Goal: Task Accomplishment & Management: Complete application form

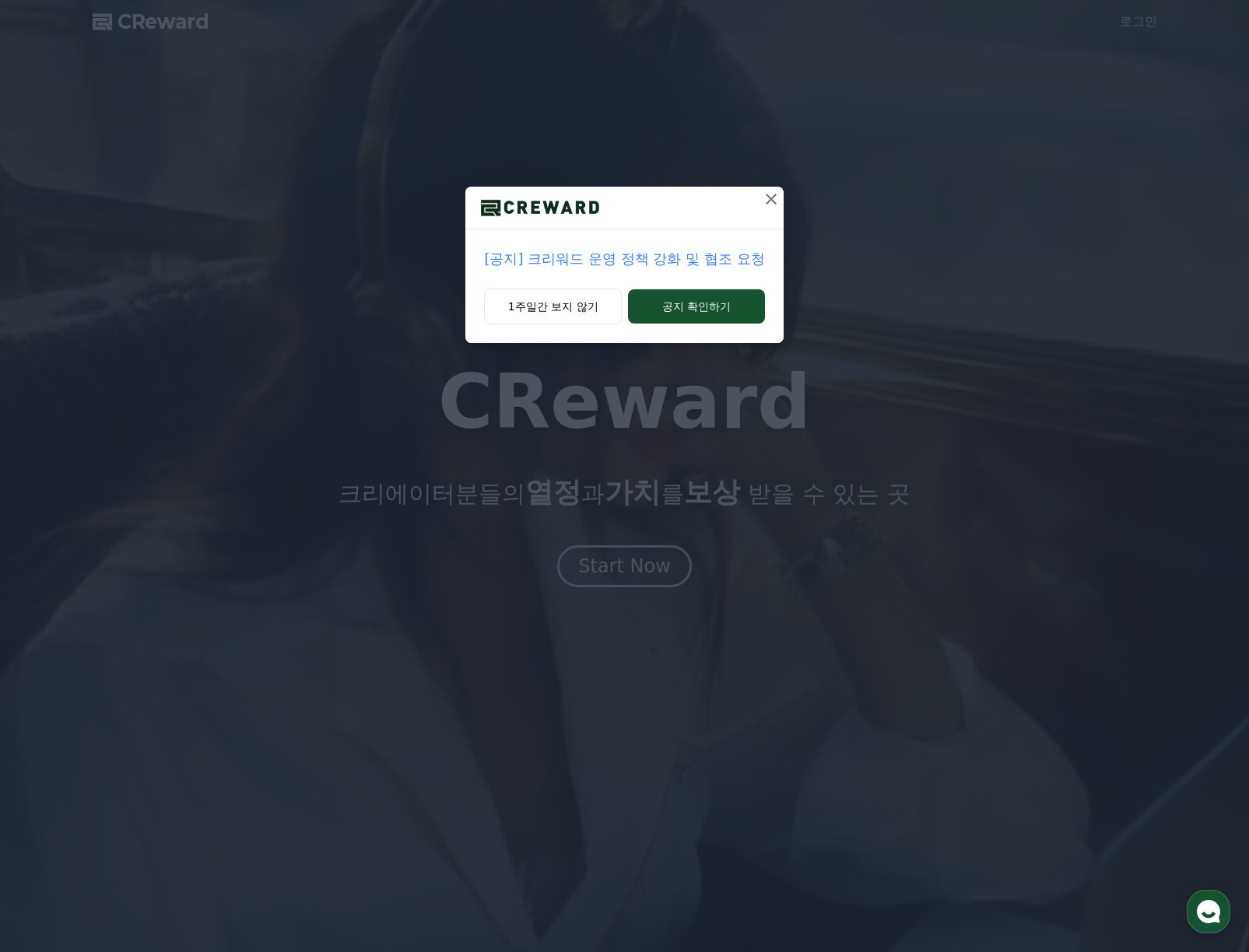
click at [720, 258] on p "[공지] 크리워드 운영 정책 강화 및 협조 요청" at bounding box center [624, 259] width 280 height 22
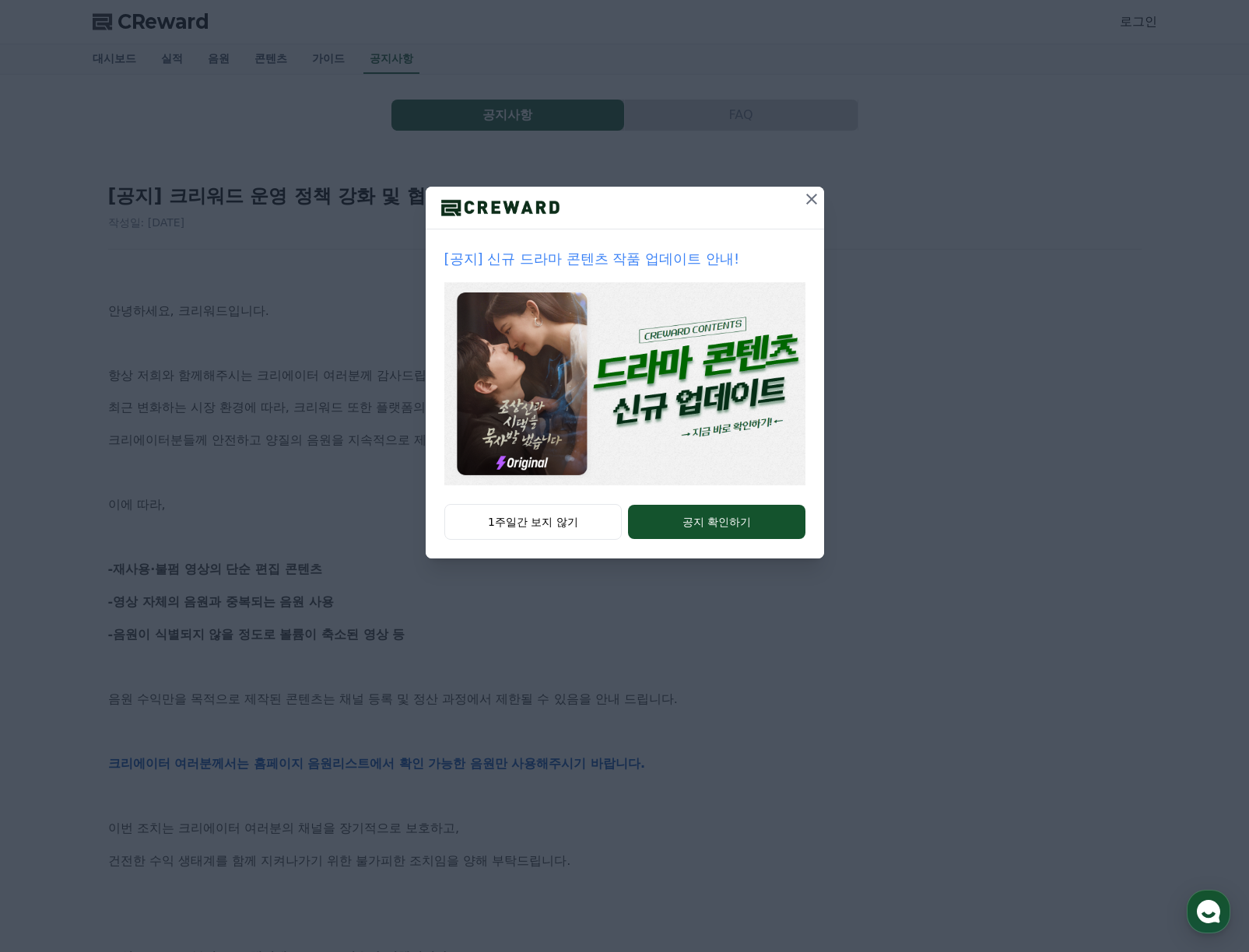
click at [811, 199] on icon at bounding box center [811, 199] width 19 height 19
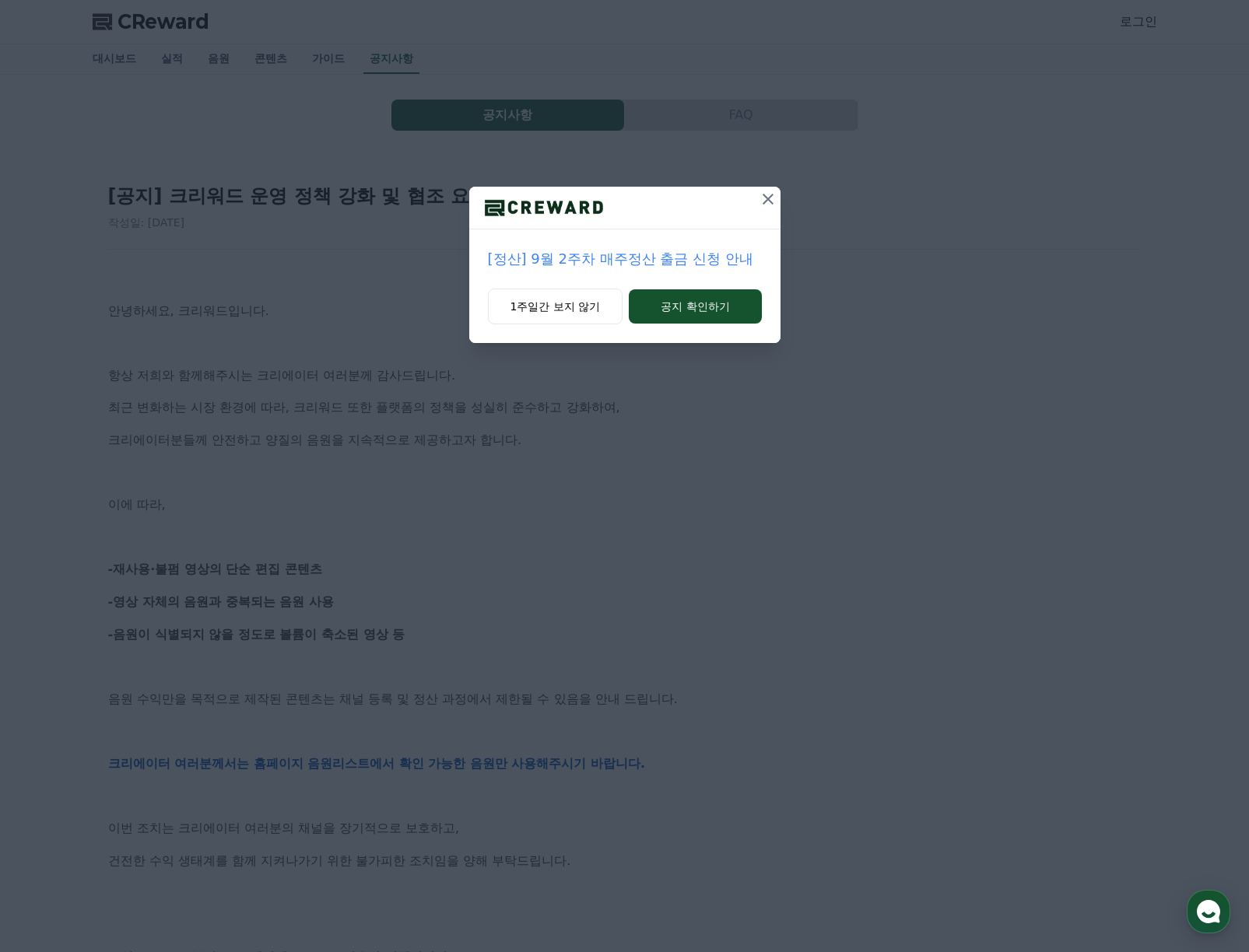
click at [767, 195] on icon at bounding box center [767, 199] width 19 height 19
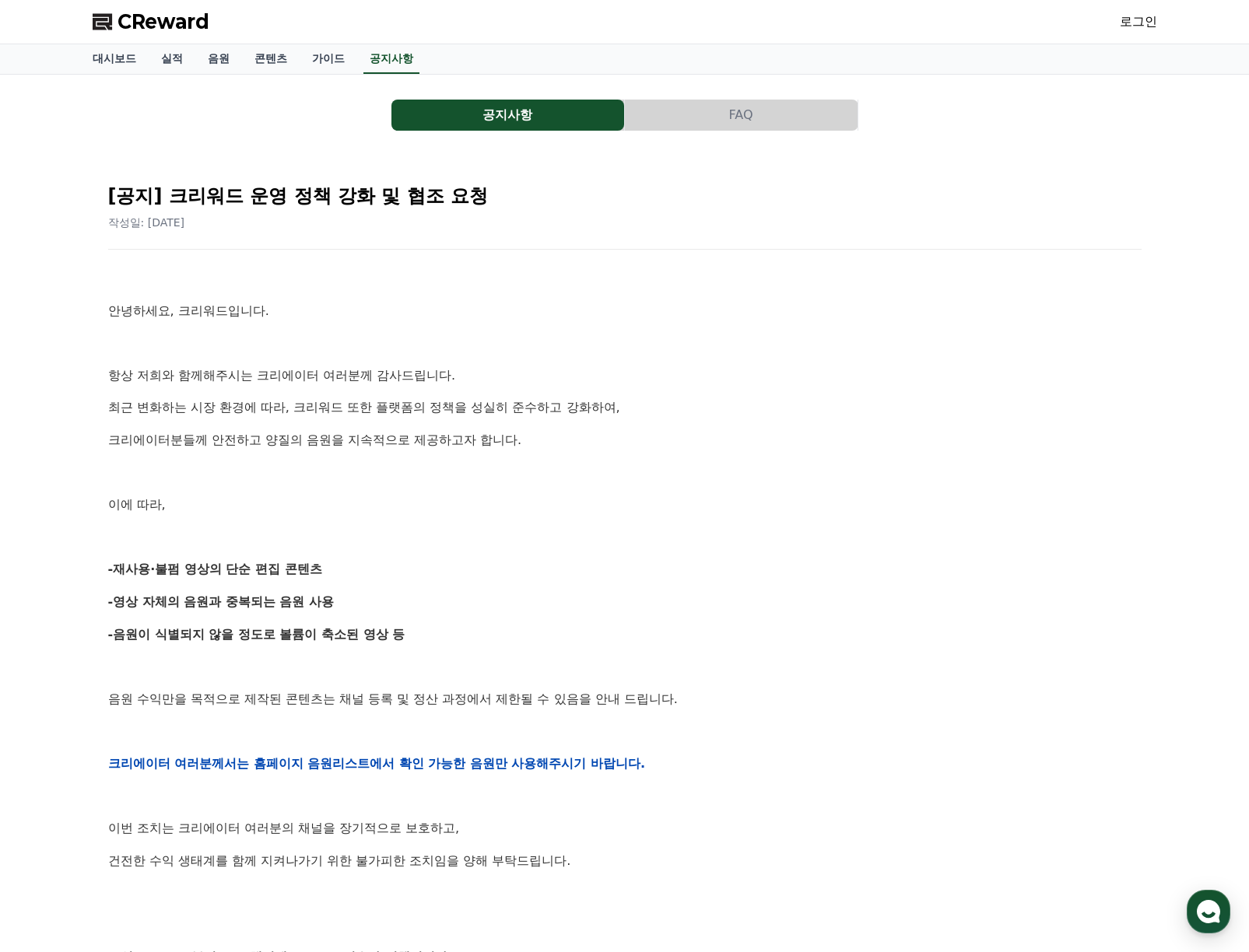
click at [1148, 23] on link "로그인" at bounding box center [1138, 21] width 37 height 19
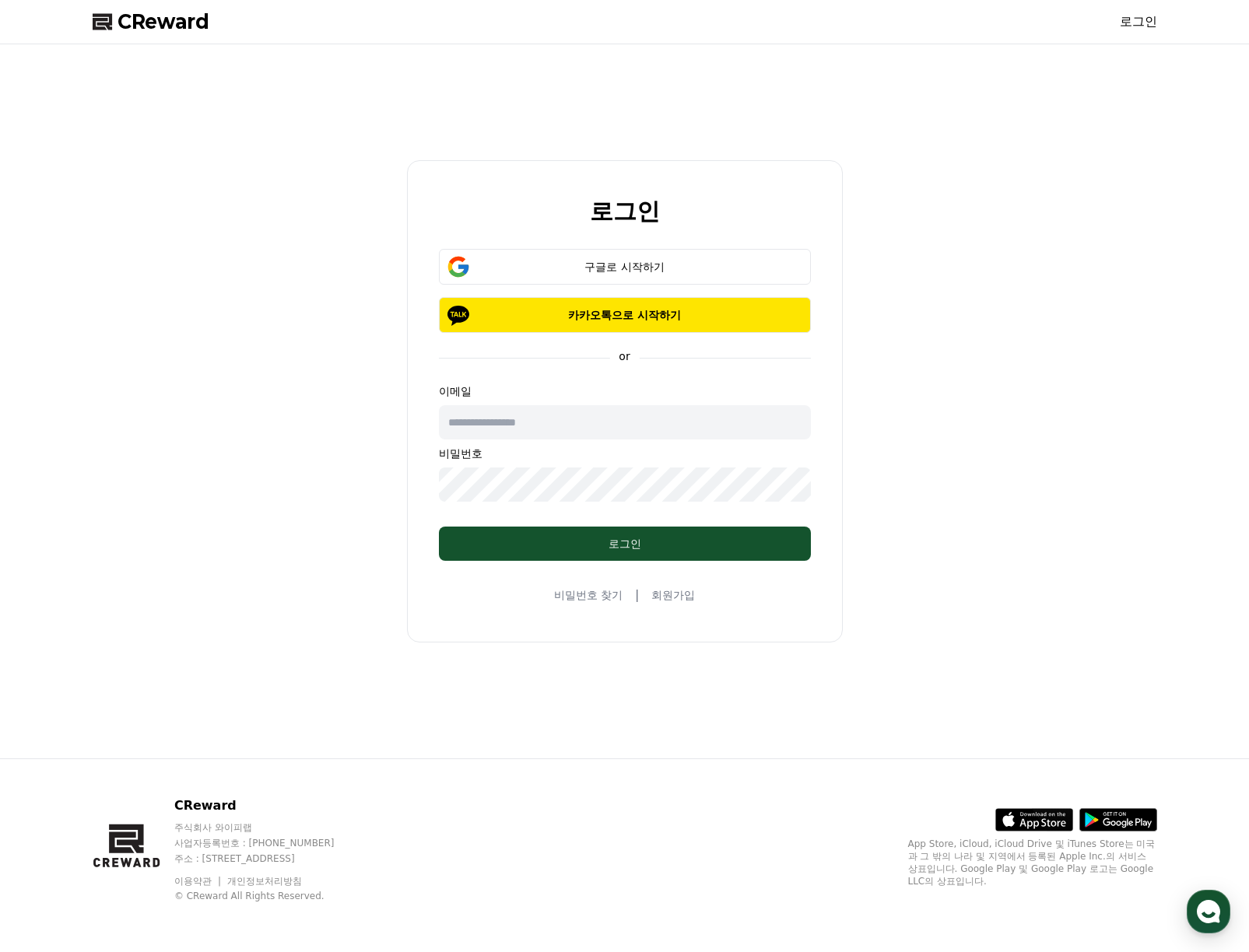
click at [605, 599] on link "비밀번호 찾기" at bounding box center [588, 594] width 68 height 15
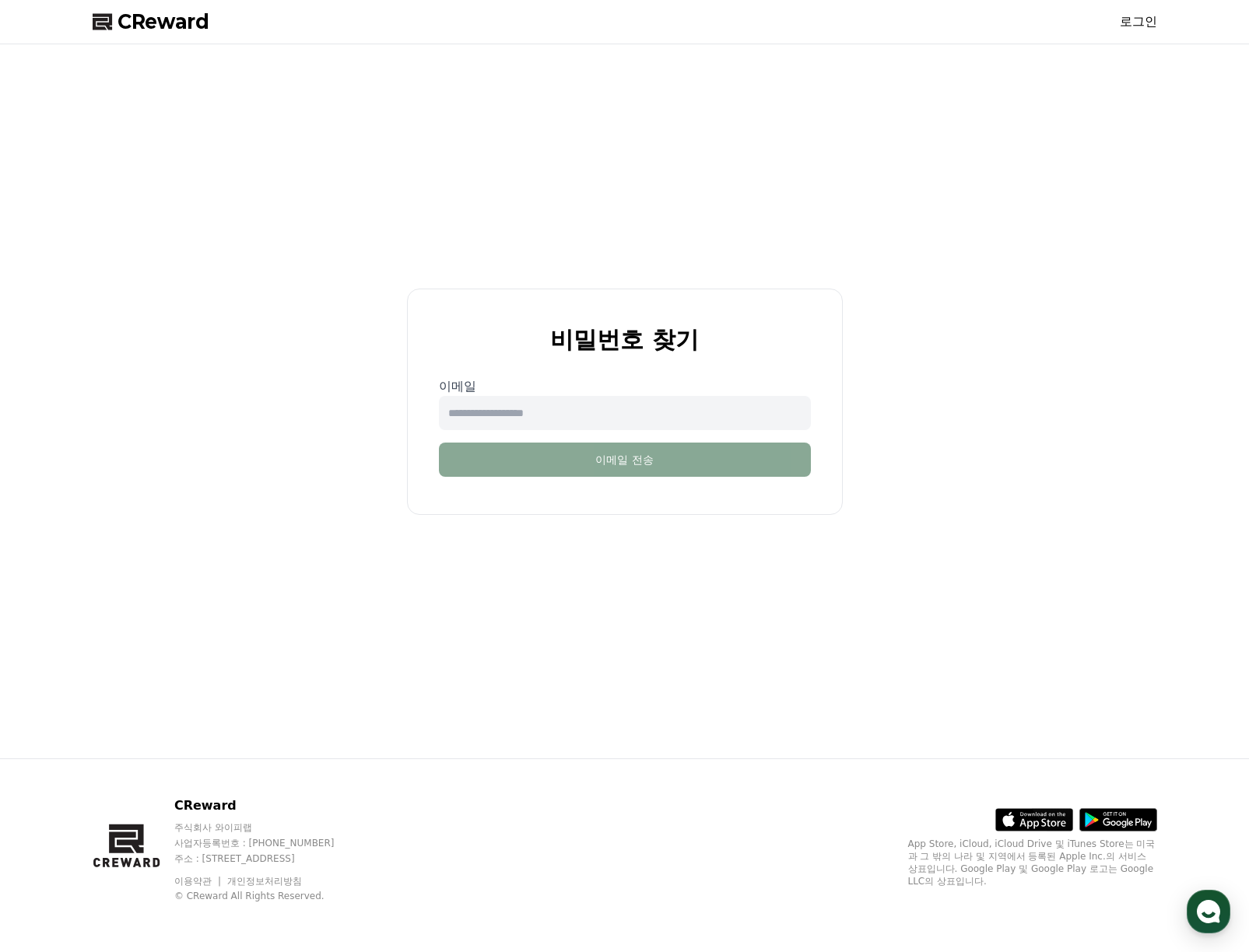
click at [570, 401] on input "email" at bounding box center [625, 413] width 372 height 34
type input "**********"
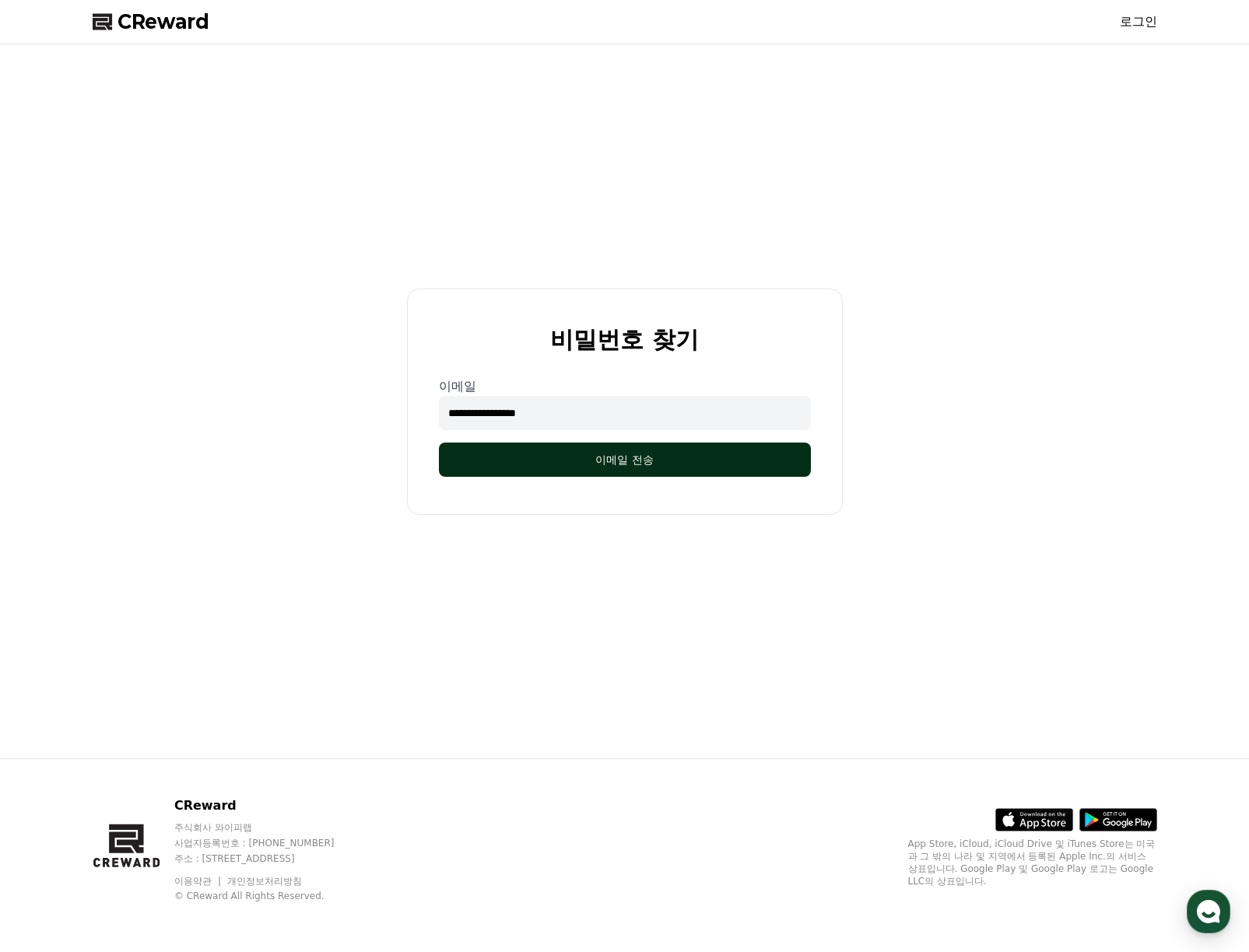
click at [505, 453] on button "이메일 전송" at bounding box center [625, 459] width 372 height 34
click at [619, 458] on button "이메일 전송" at bounding box center [625, 459] width 372 height 34
click at [156, 28] on span "CReward" at bounding box center [163, 21] width 92 height 25
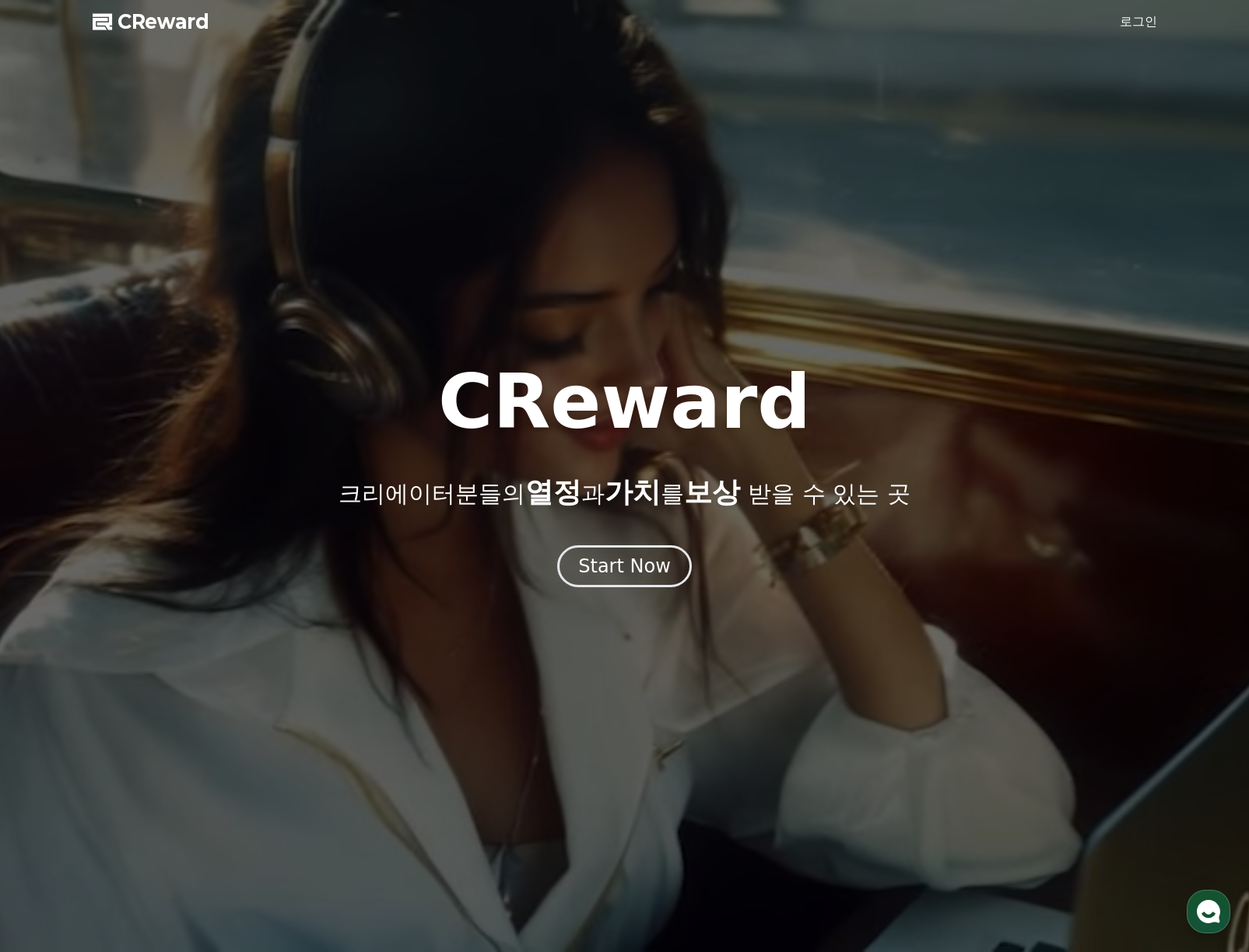
click at [1136, 24] on link "로그인" at bounding box center [1138, 21] width 37 height 19
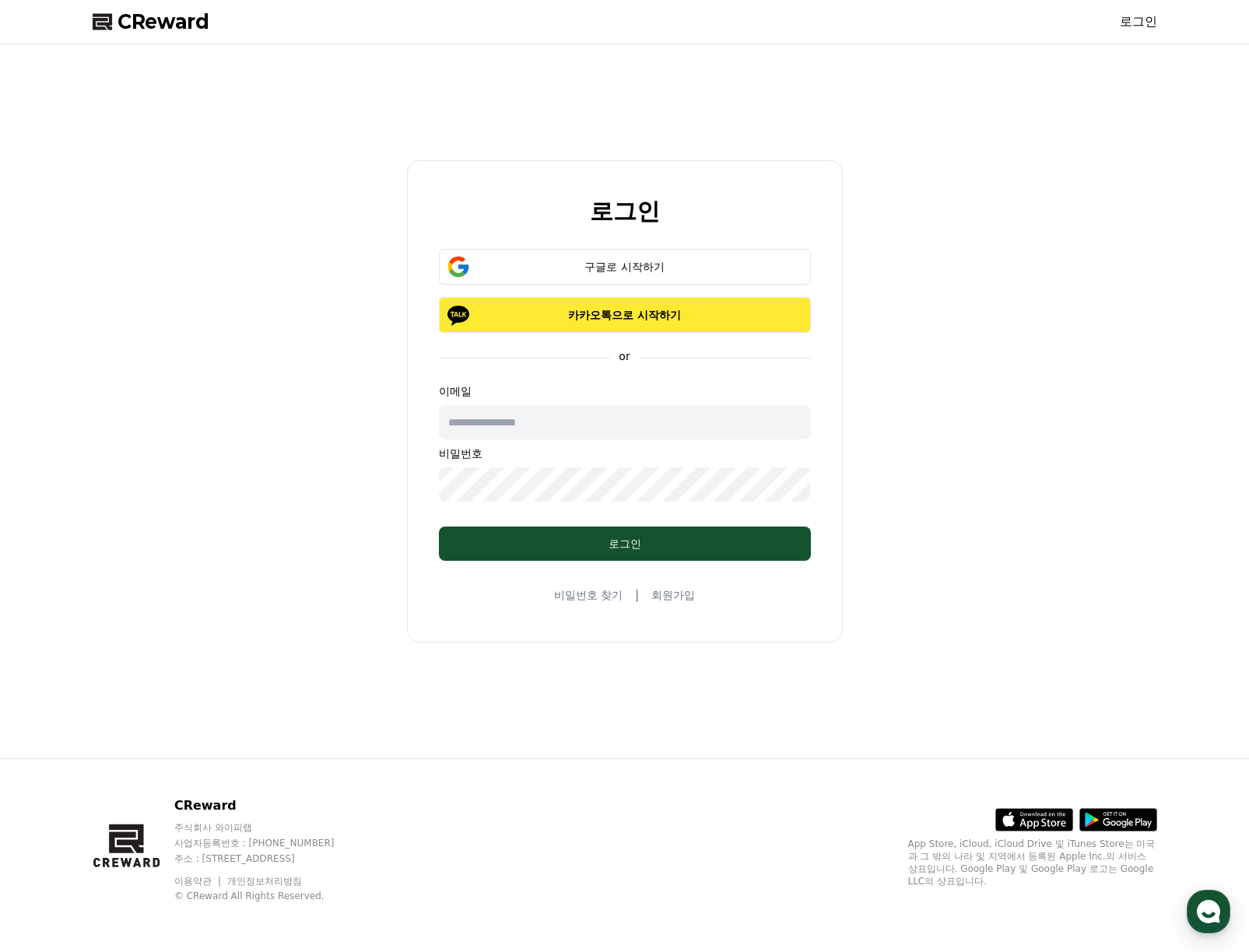
click at [621, 313] on p "카카오톡으로 시작하기" at bounding box center [624, 314] width 327 height 15
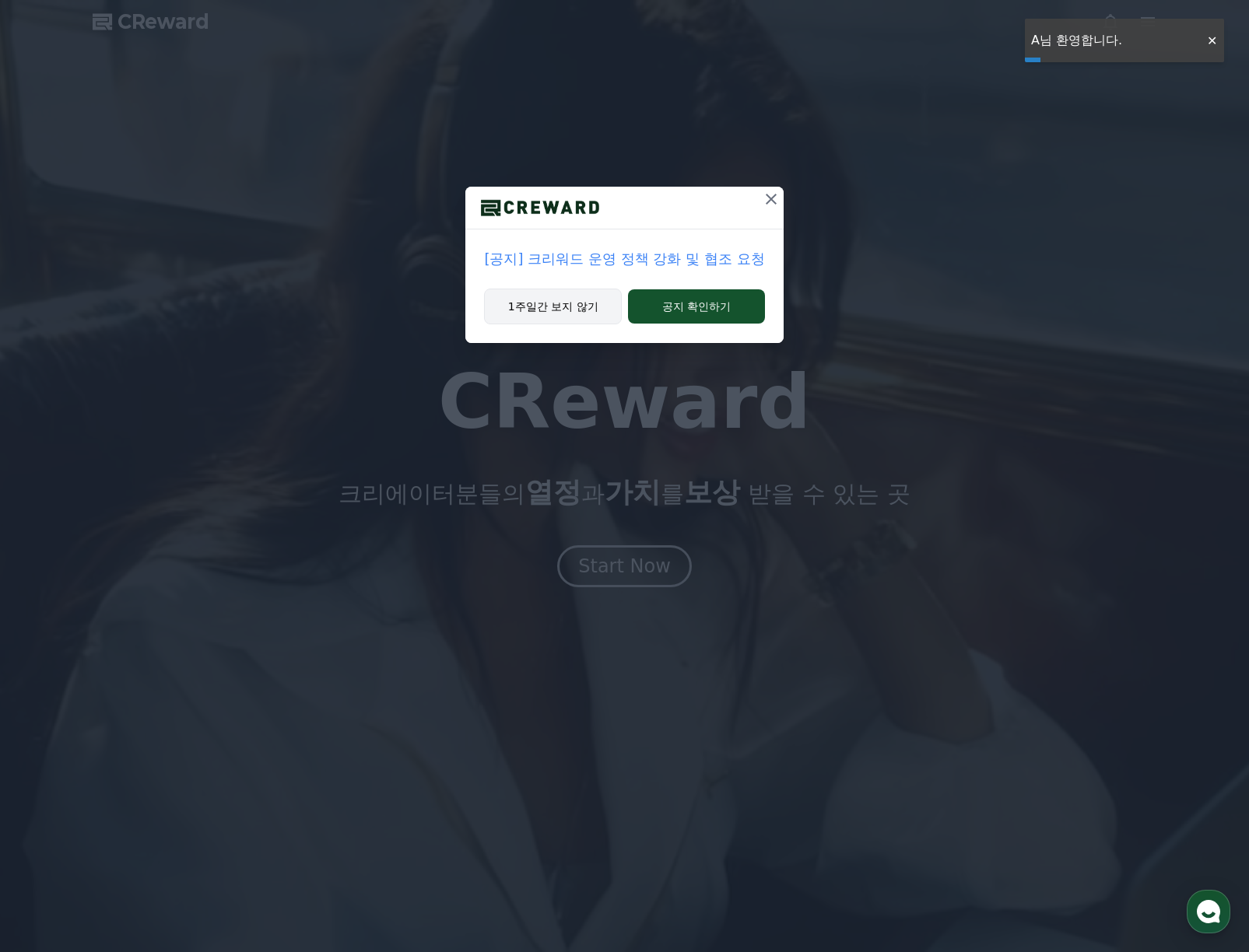
click at [577, 301] on button "1주일간 보지 않기" at bounding box center [552, 306] width 138 height 36
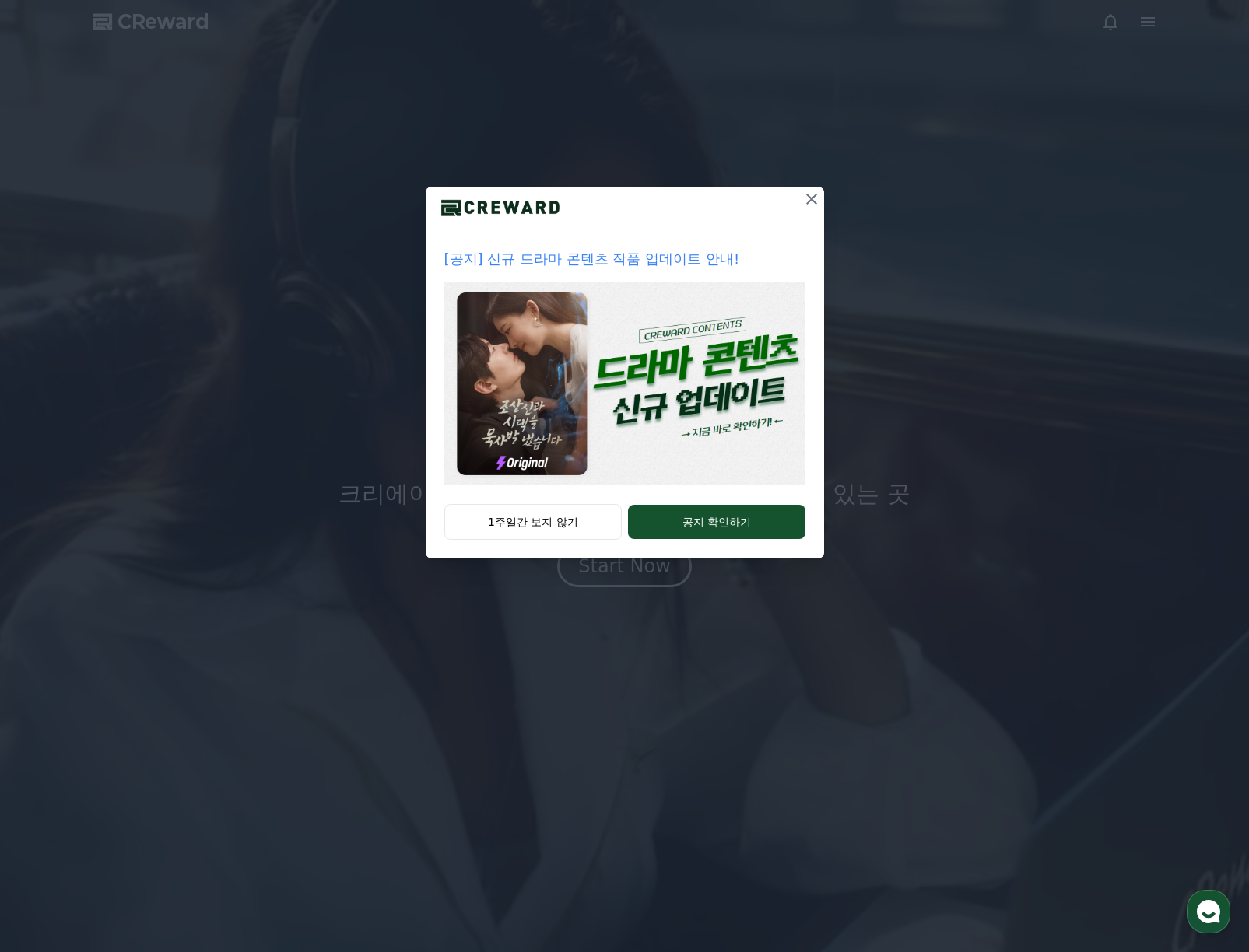
click at [556, 538] on button "1주일간 보지 않기" at bounding box center [533, 522] width 178 height 36
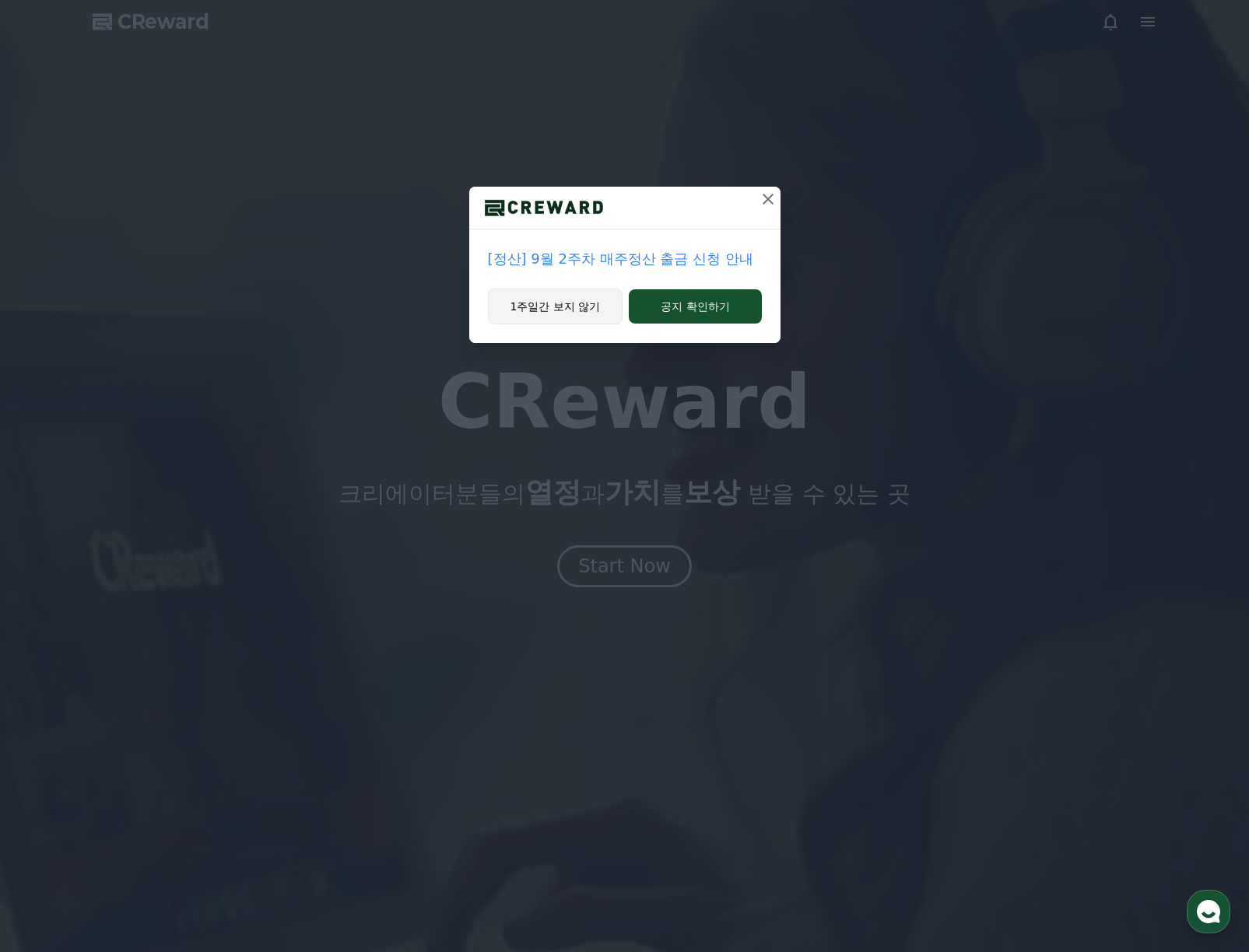
drag, startPoint x: 565, startPoint y: 312, endPoint x: 577, endPoint y: 309, distance: 12.4
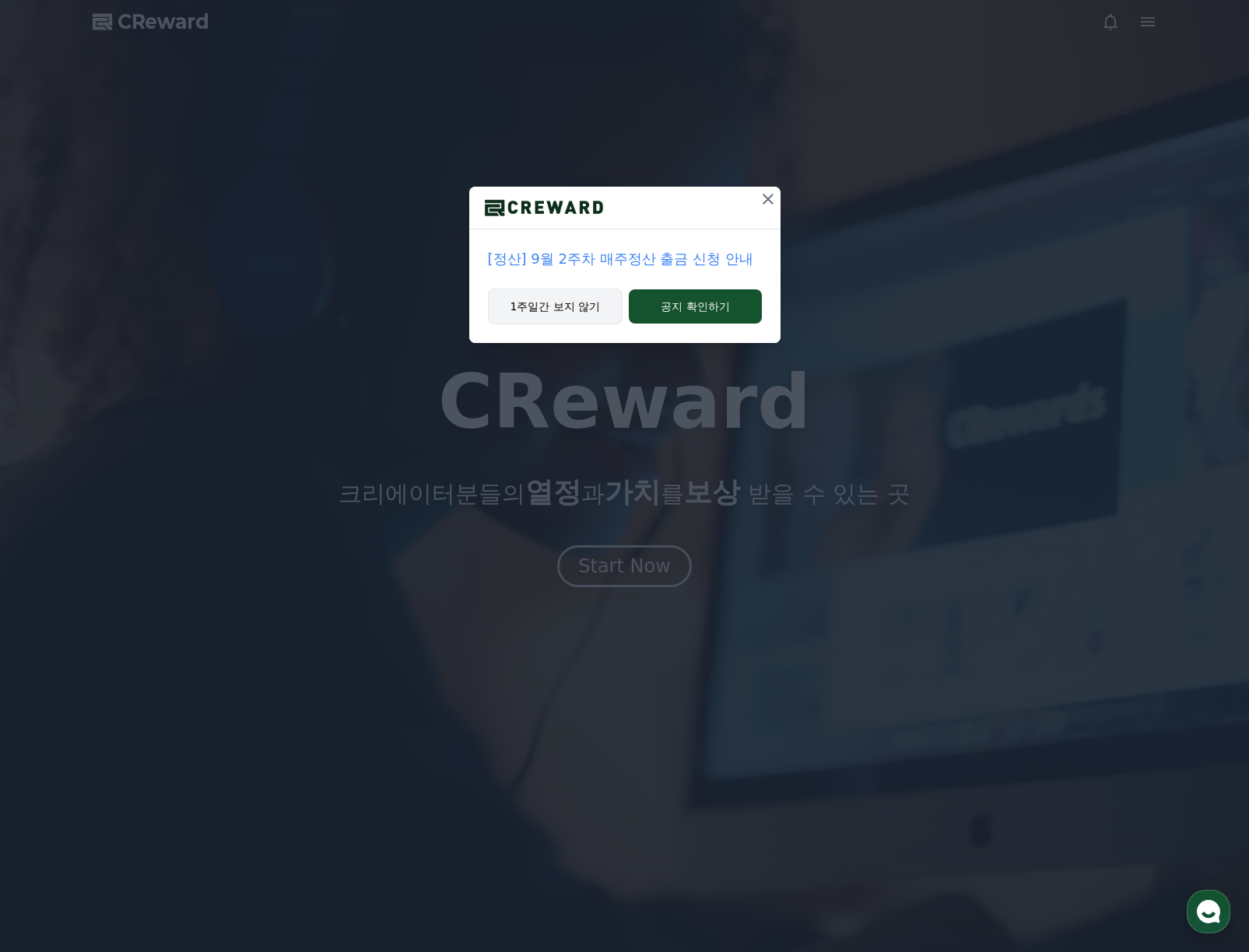
click at [566, 312] on button "1주일간 보지 않기" at bounding box center [556, 306] width 135 height 36
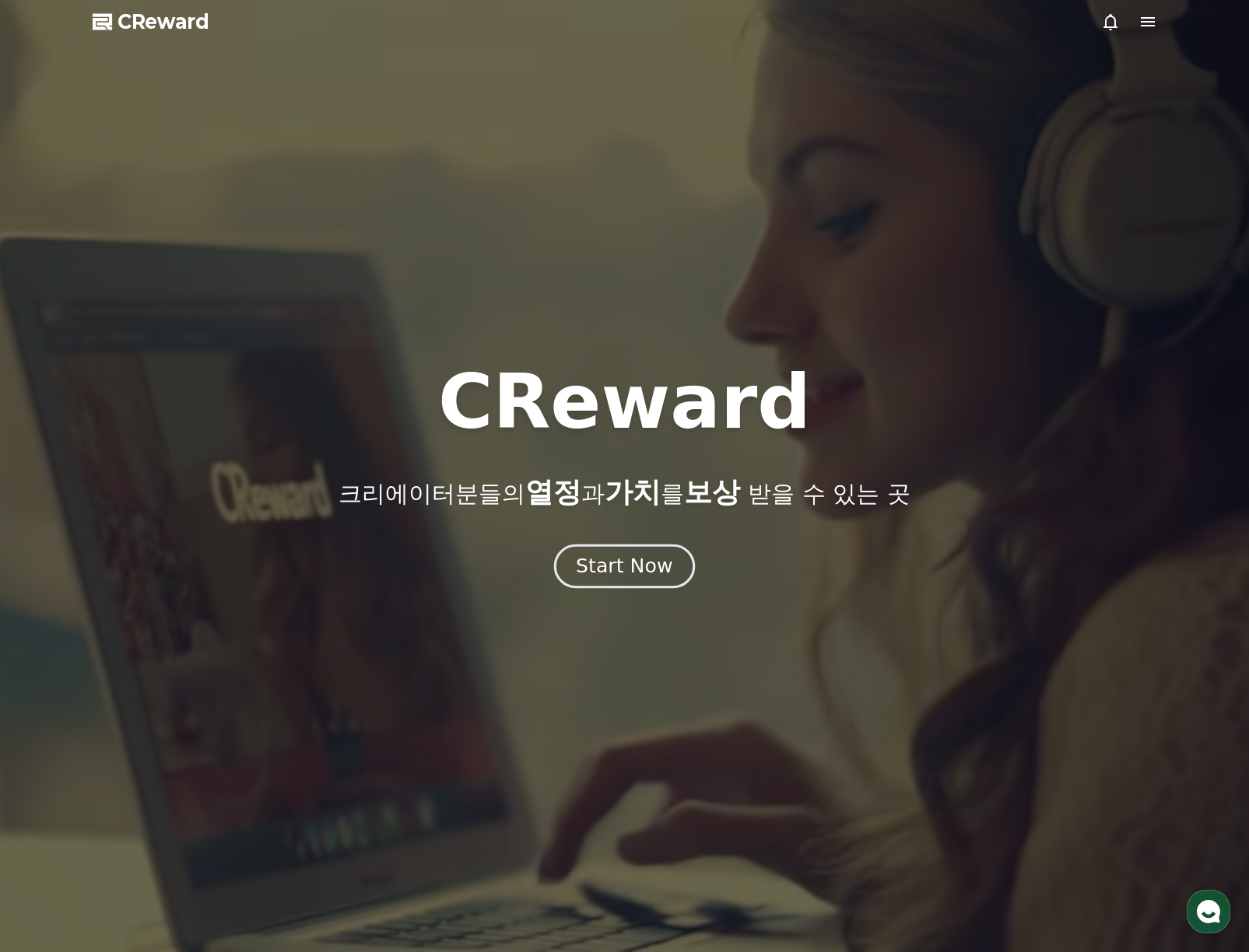
click at [630, 575] on div "Start Now" at bounding box center [624, 566] width 96 height 26
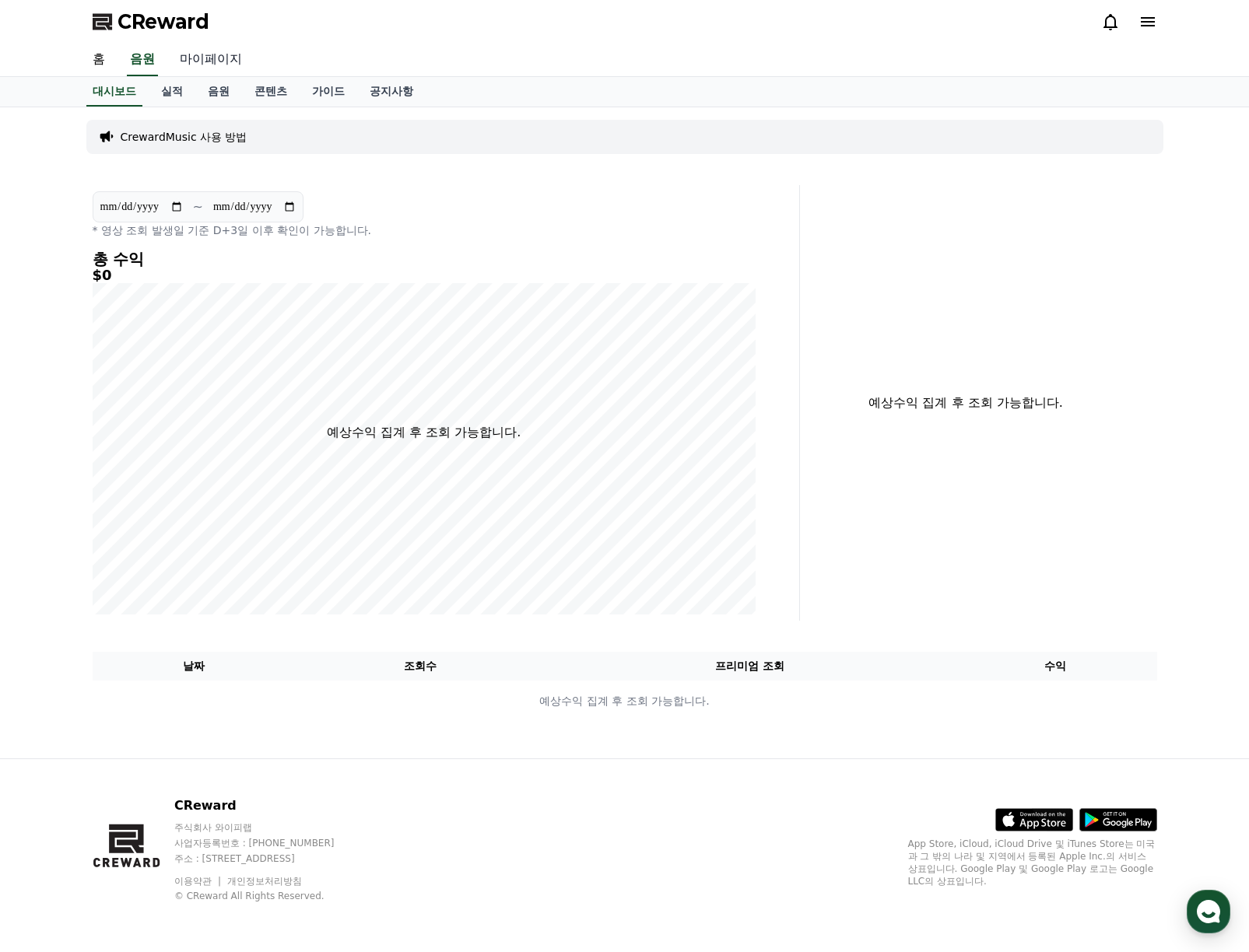
click at [222, 61] on link "마이페이지" at bounding box center [210, 59] width 87 height 33
select select "**********"
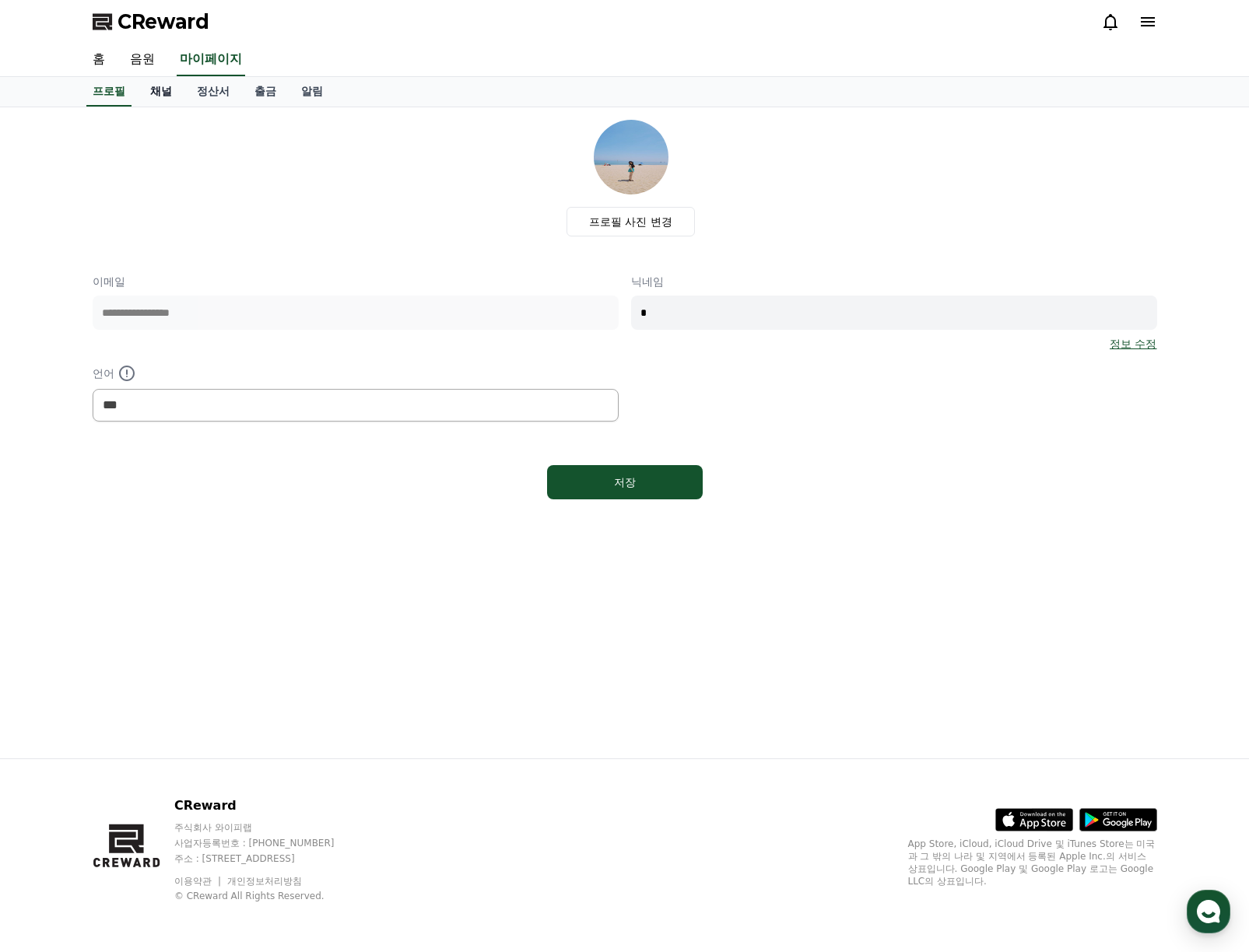
click at [158, 94] on link "채널" at bounding box center [161, 92] width 46 height 29
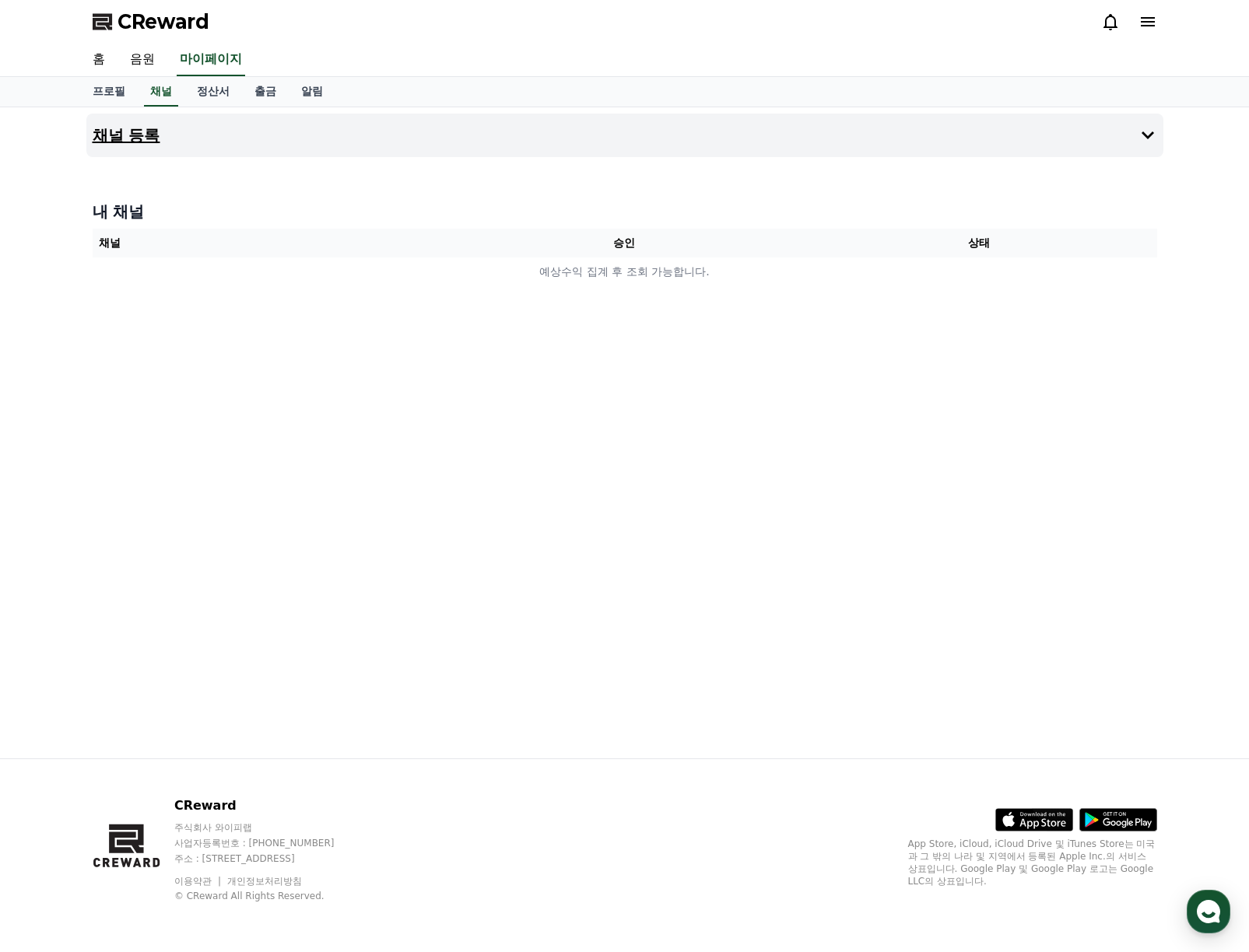
click at [136, 133] on h4 "채널 등록" at bounding box center [126, 135] width 68 height 17
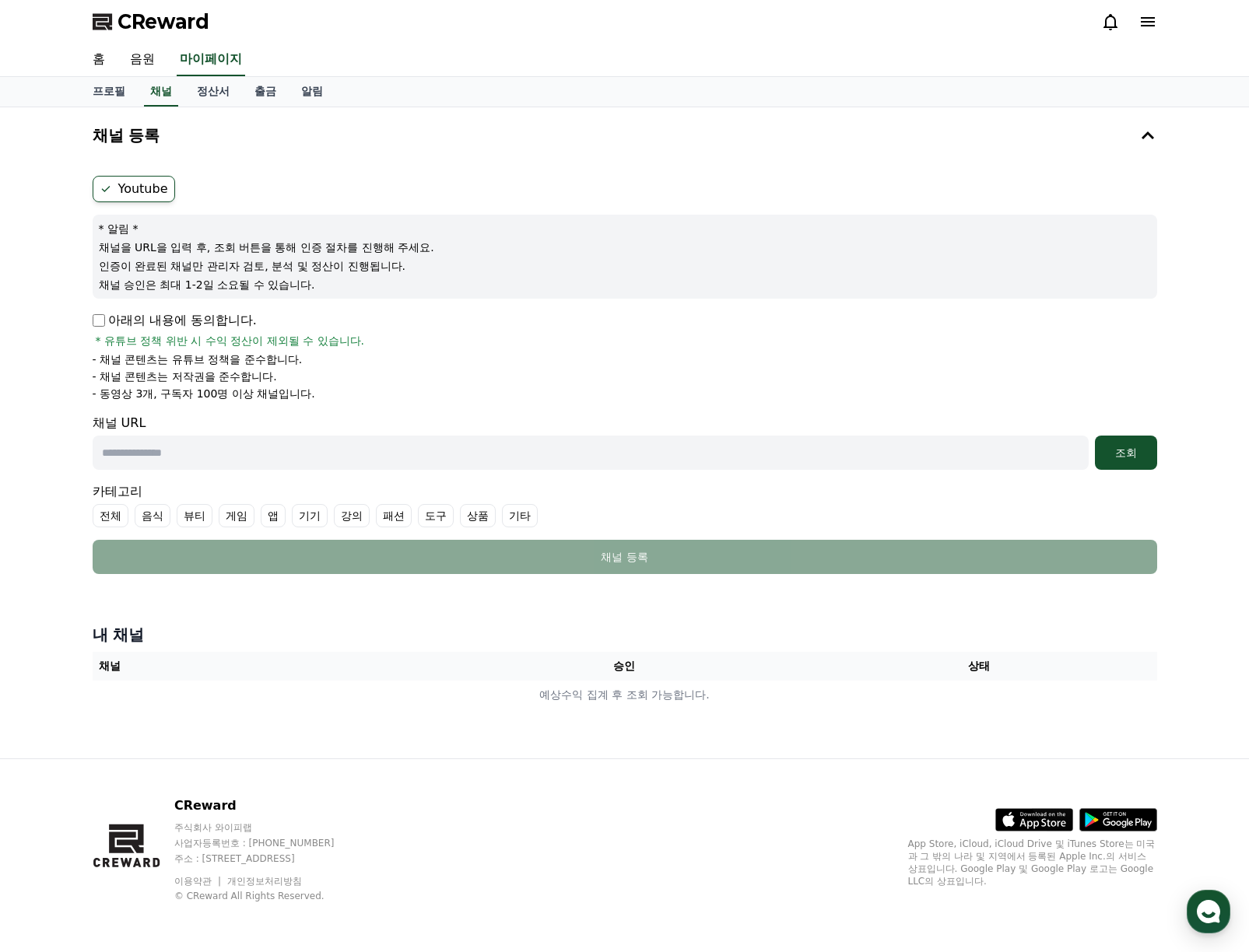
click at [141, 459] on input "text" at bounding box center [591, 453] width 996 height 34
click at [178, 454] on input "text" at bounding box center [591, 453] width 996 height 34
paste input "**********"
type input "**********"
click at [1118, 451] on div "조회" at bounding box center [1125, 452] width 50 height 15
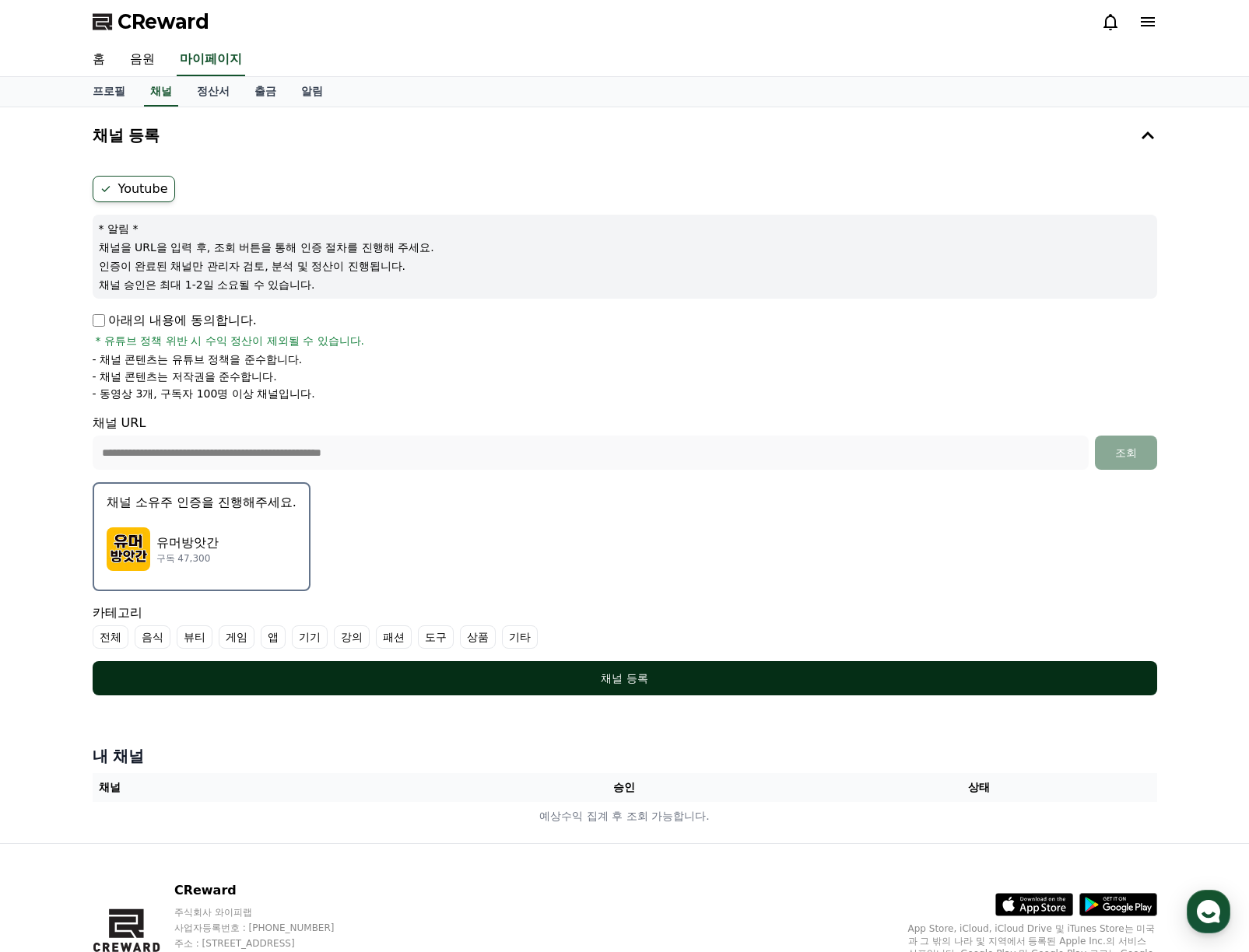
click at [596, 682] on div "채널 등록" at bounding box center [625, 678] width 1002 height 15
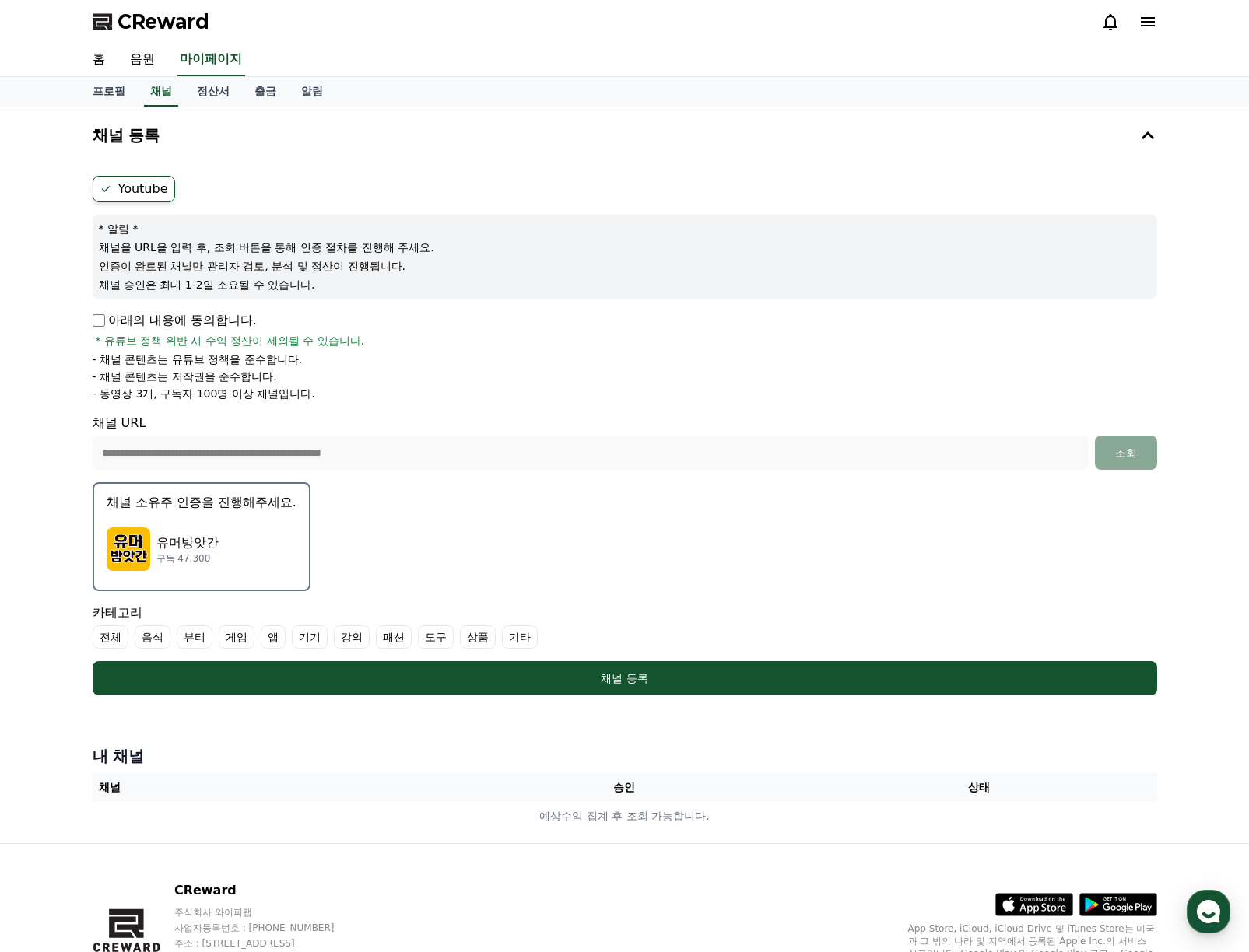
click at [522, 643] on label "기타" at bounding box center [520, 637] width 36 height 24
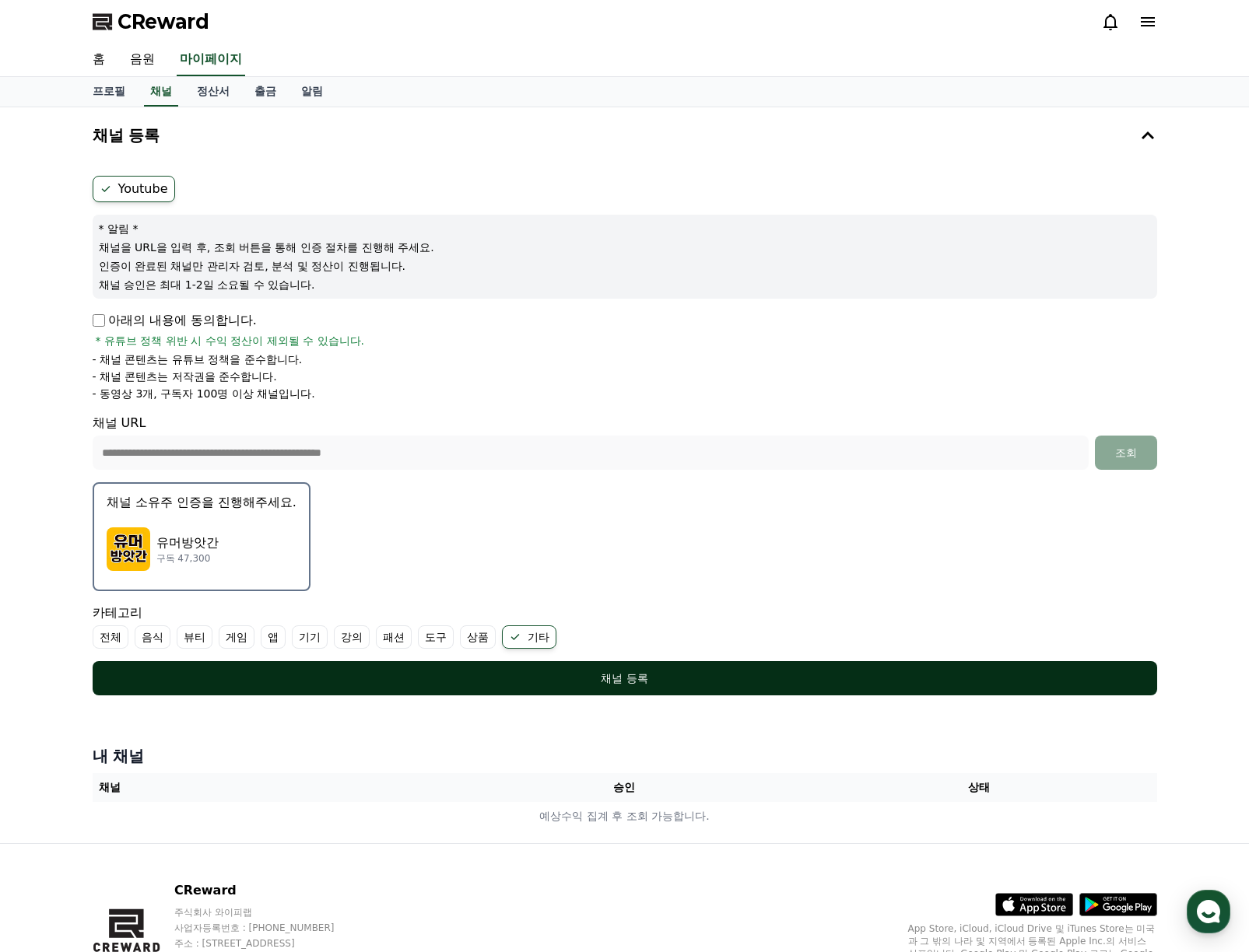
click at [464, 682] on div "채널 등록" at bounding box center [625, 678] width 1002 height 15
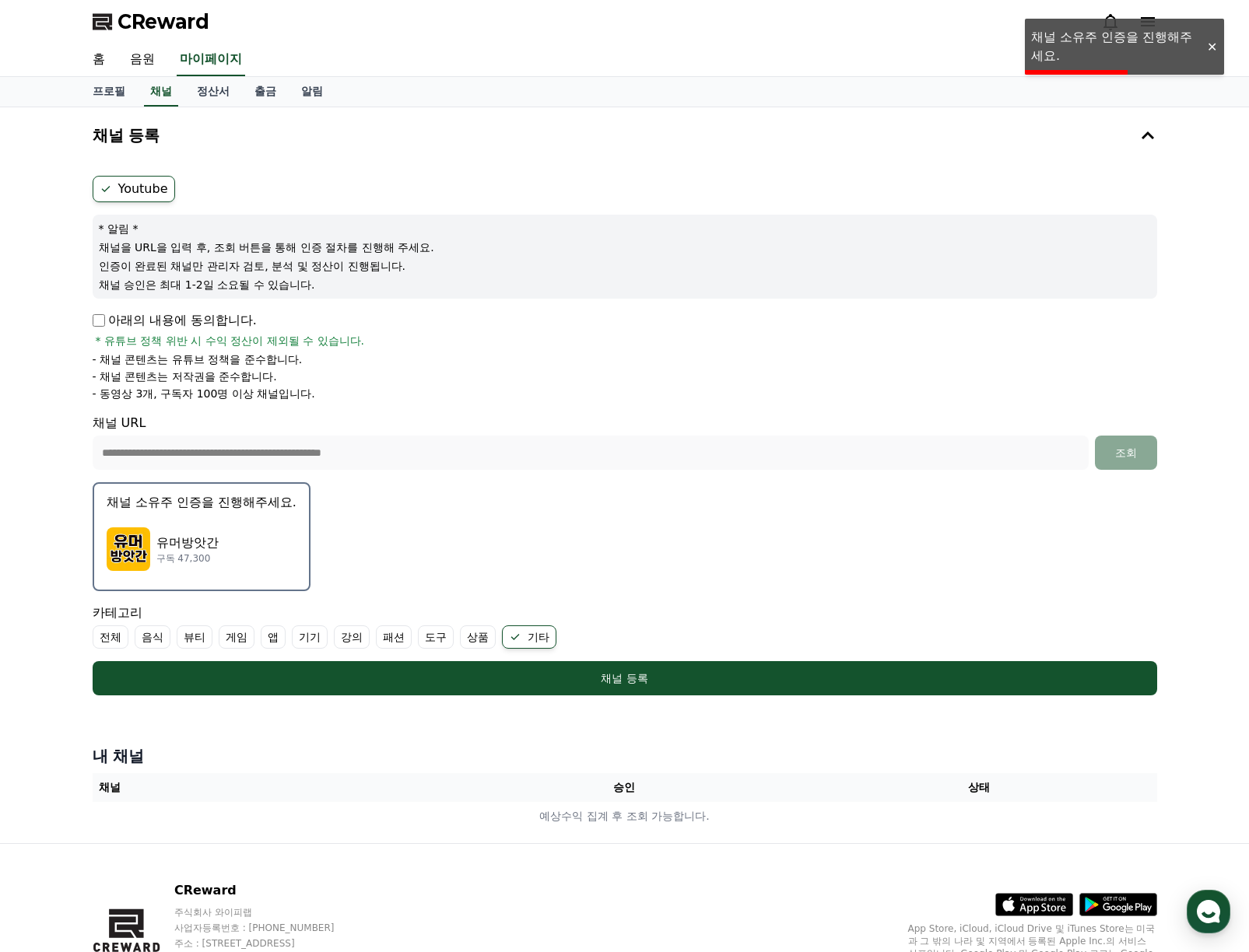
click at [181, 555] on p "구독 47,300" at bounding box center [187, 558] width 62 height 12
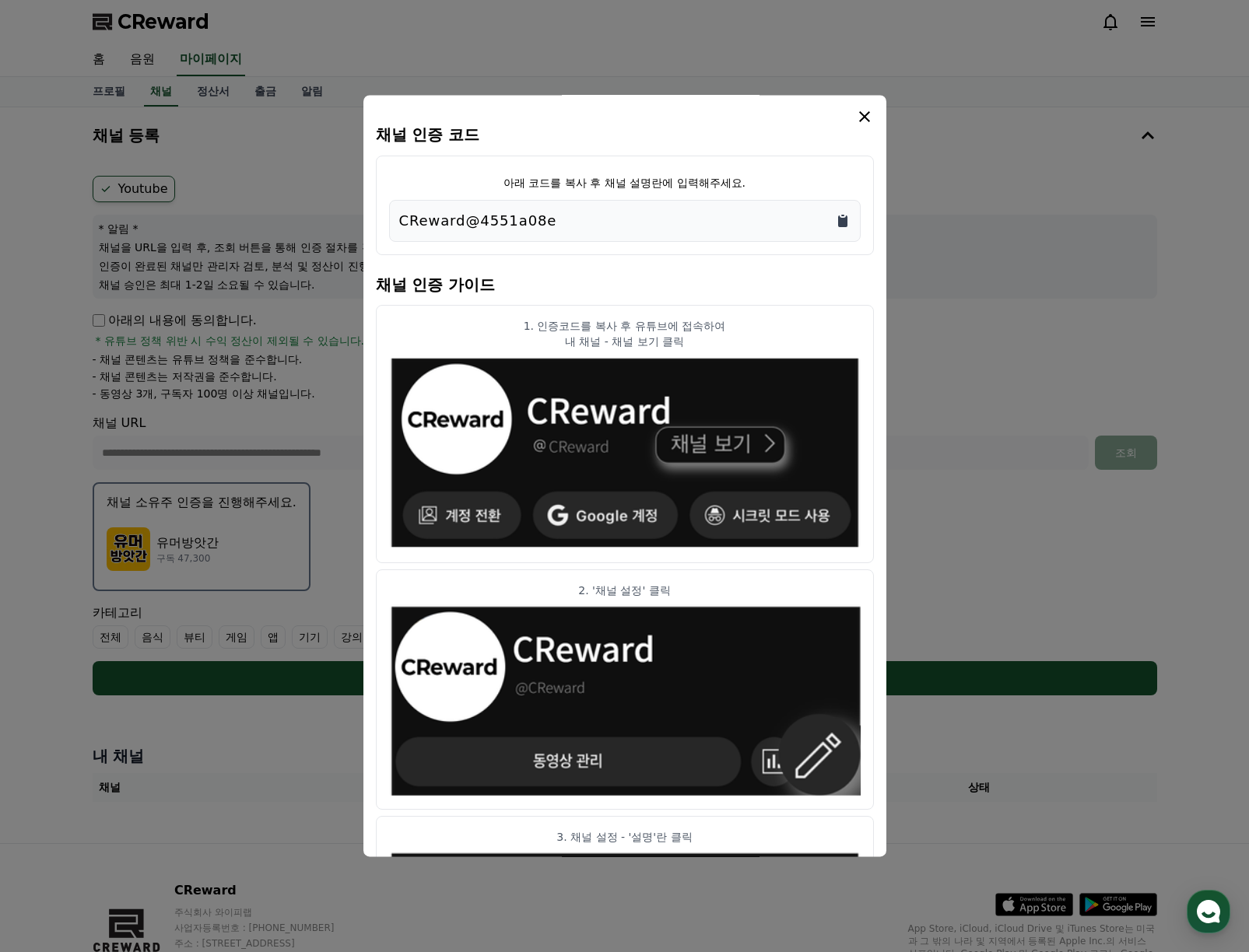
click at [845, 217] on icon "Copy to clipboard" at bounding box center [842, 221] width 15 height 15
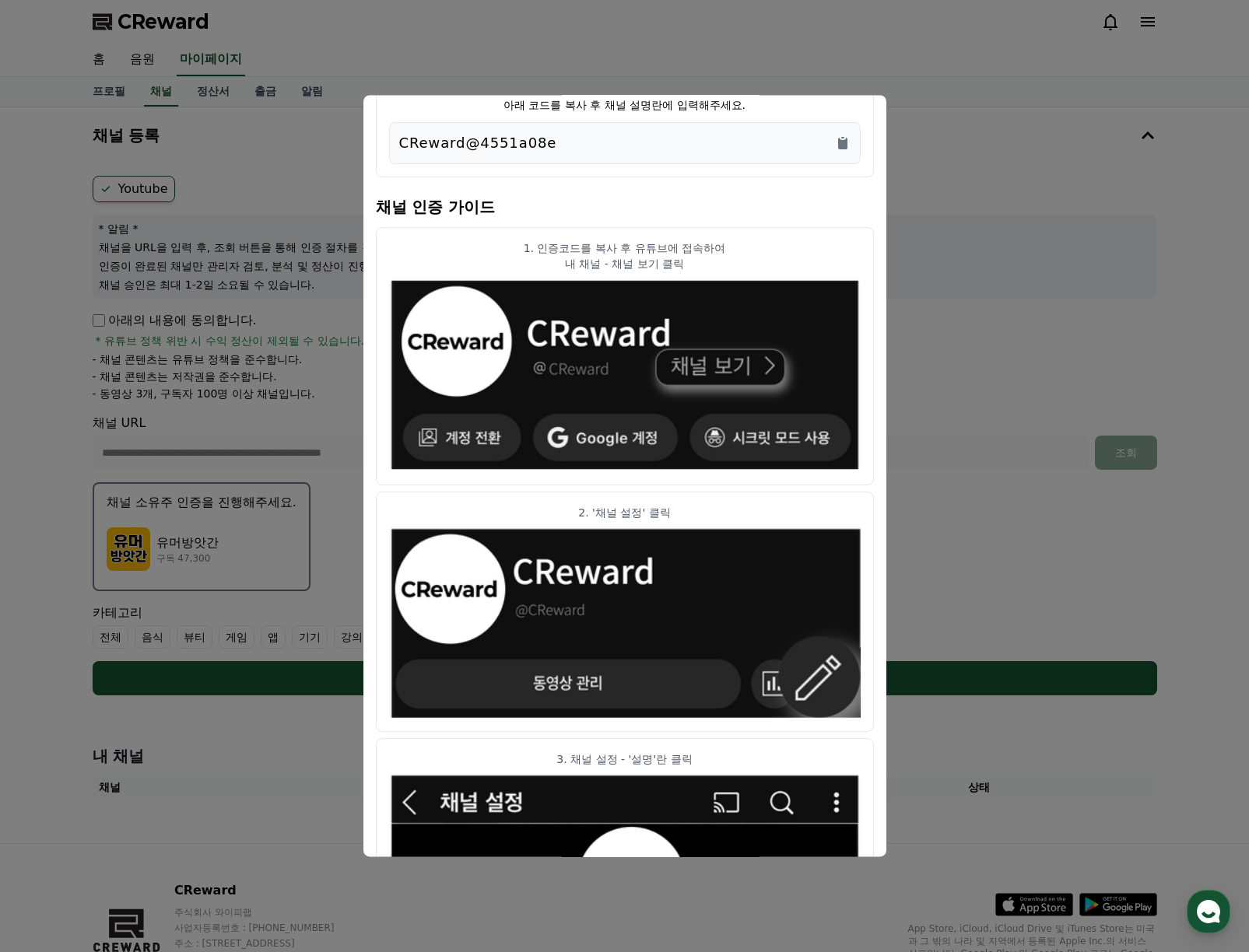
drag, startPoint x: 863, startPoint y: 731, endPoint x: 869, endPoint y: 866, distance: 135.1
click at [869, 701] on div "채널 인증 코드 아래 코드를 복사 후 채널 설명란에 입력해주세요. CReward@4551a08e 채널 인증 가이드 1. 인증코드를 복사 후 유…" at bounding box center [625, 701] width 1077 height 0
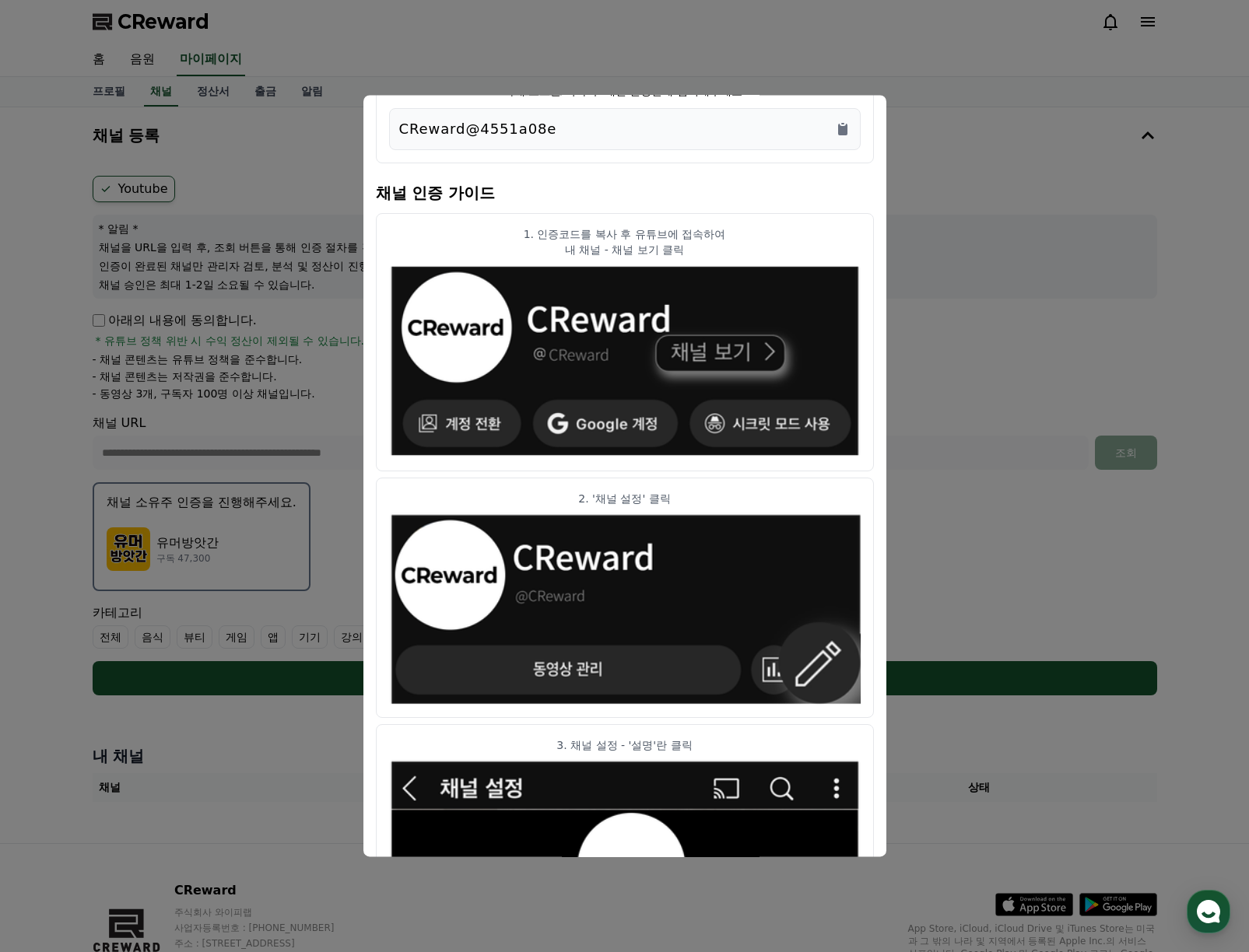
click at [873, 95] on div "채널 인증 코드 아래 코드를 복사 후 채널 설명란에 입력해주세요. CReward@4551a08e 채널 인증 가이드 1. 인증코드를 복사 후 유…" at bounding box center [625, 475] width 523 height 761
click at [930, 102] on button "close modal" at bounding box center [624, 476] width 1249 height 952
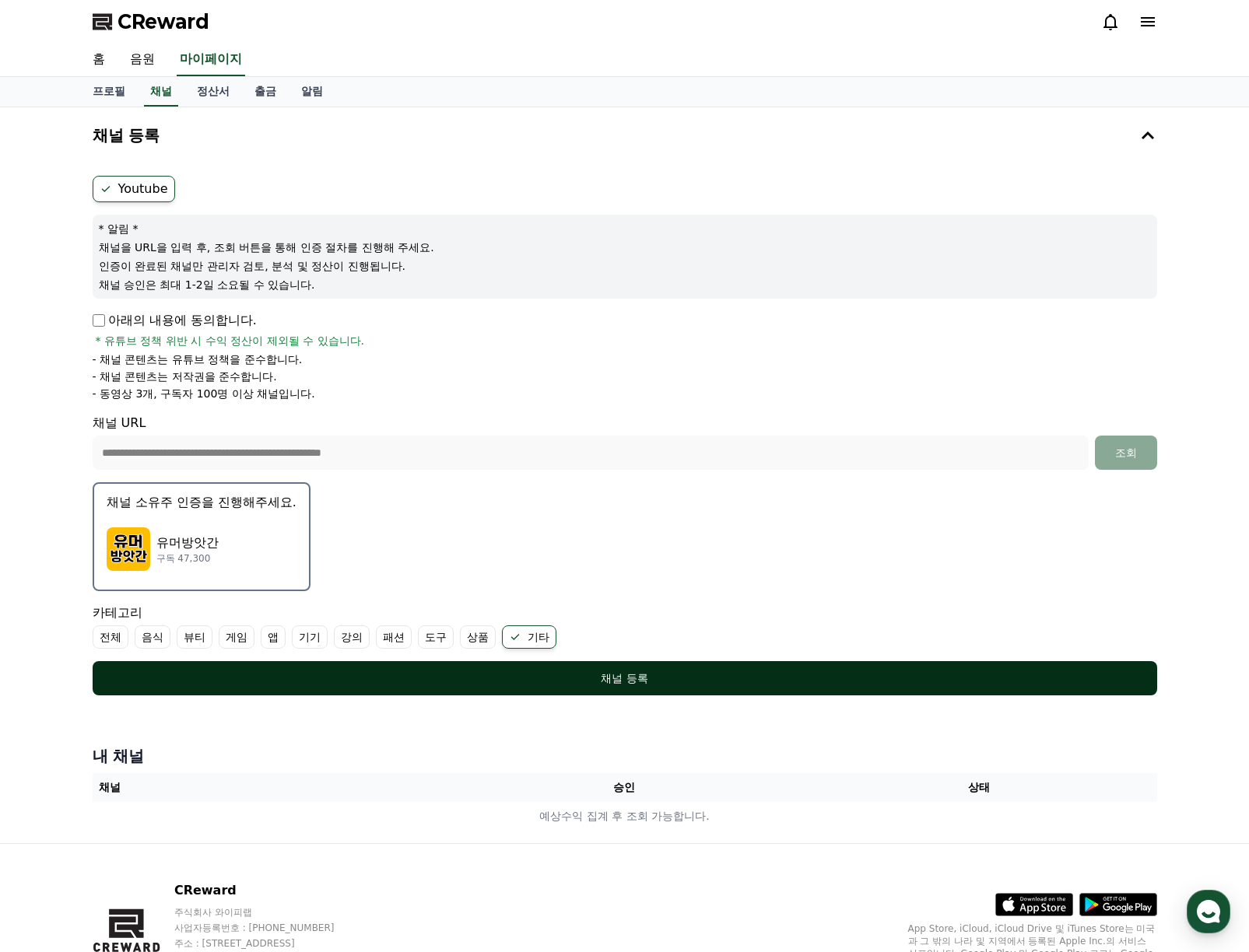
click at [575, 674] on div "채널 등록" at bounding box center [625, 678] width 1002 height 15
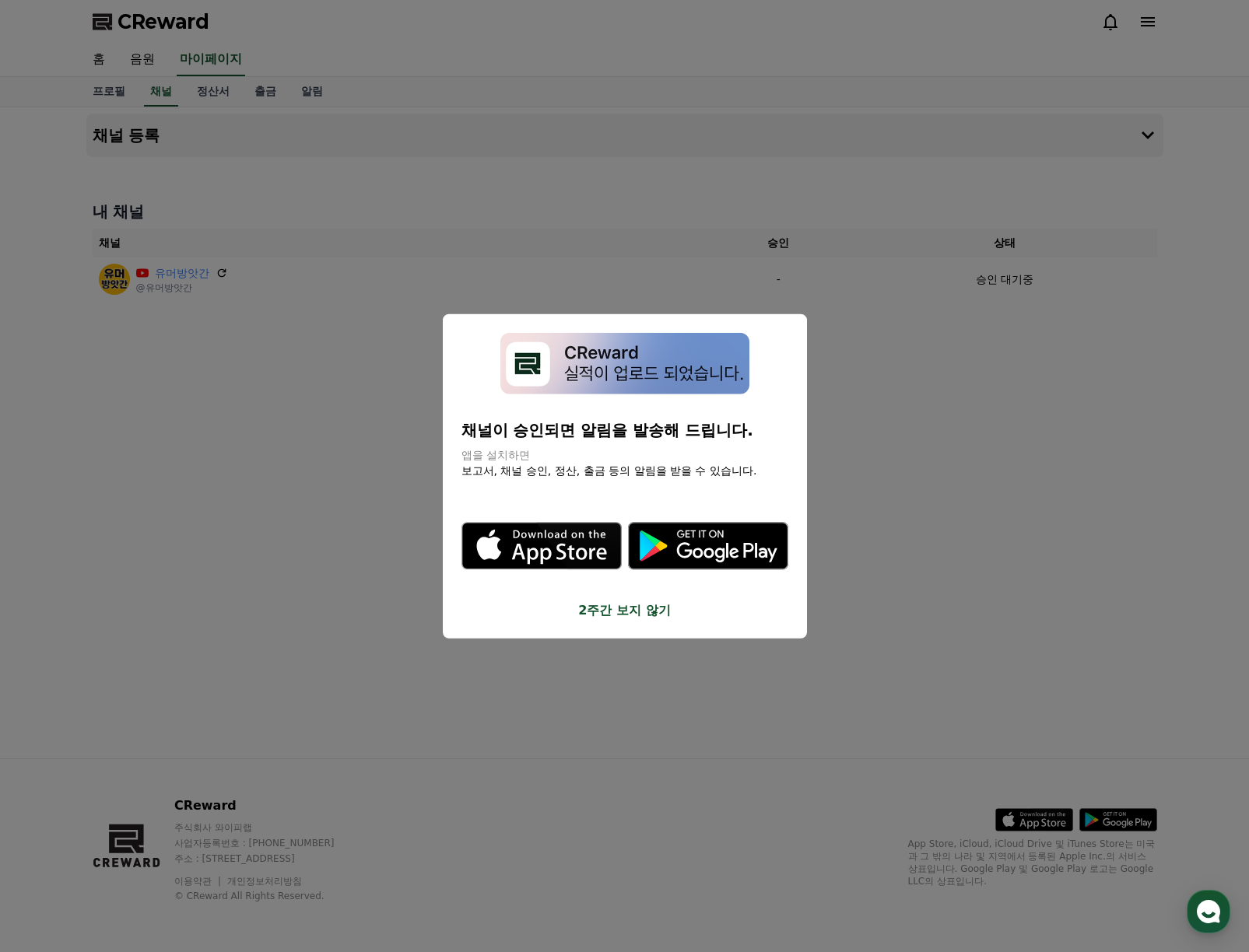
click at [640, 612] on button "2주간 보지 않기" at bounding box center [624, 609] width 327 height 19
